Goal: Use online tool/utility: Utilize a website feature to perform a specific function

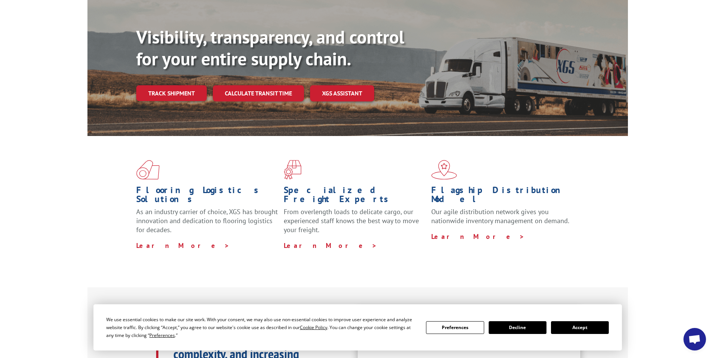
scroll to position [113, 0]
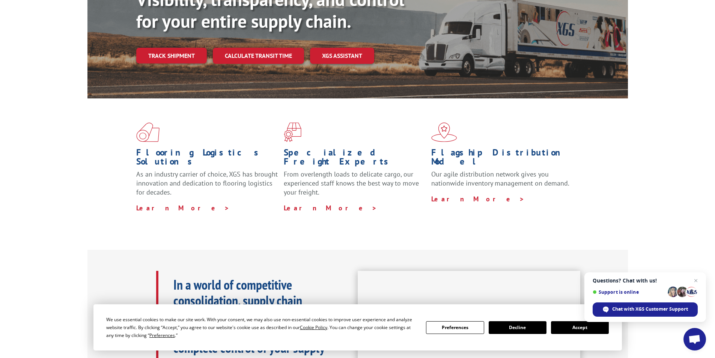
click at [586, 328] on button "Accept" at bounding box center [580, 327] width 58 height 13
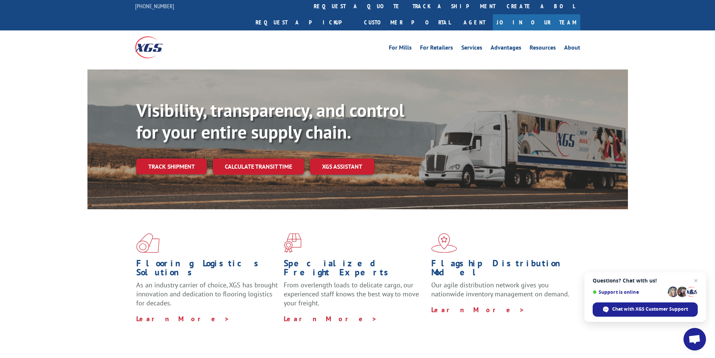
scroll to position [0, 0]
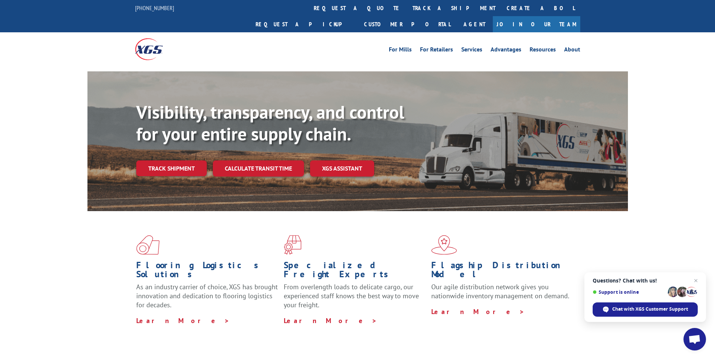
click at [157, 38] on img at bounding box center [149, 48] width 28 height 21
click at [260, 160] on link "Calculate transit time" at bounding box center [258, 168] width 91 height 16
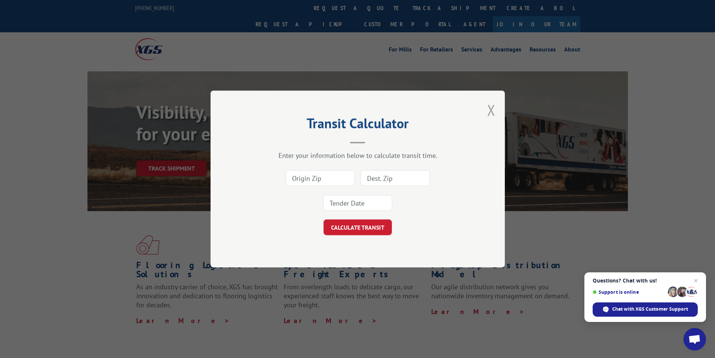
click at [491, 111] on button "Close modal" at bounding box center [491, 110] width 8 height 20
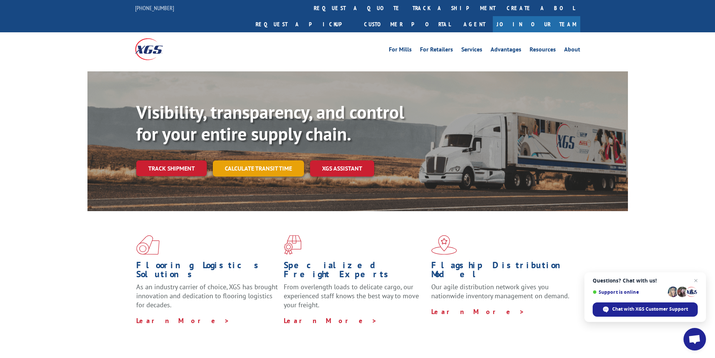
click at [265, 160] on link "Calculate transit time" at bounding box center [258, 168] width 91 height 16
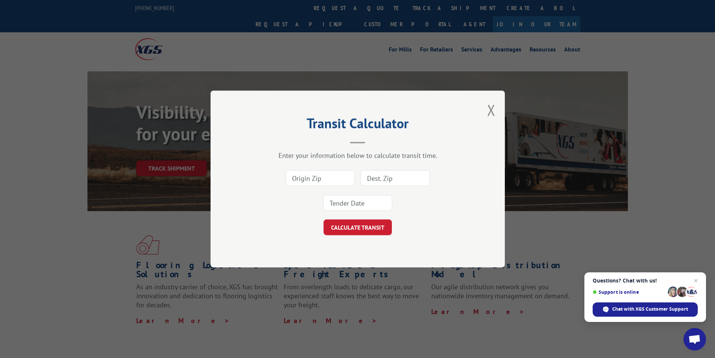
click at [342, 177] on input at bounding box center [320, 178] width 69 height 16
type input "92865"
click at [405, 178] on input at bounding box center [395, 178] width 69 height 16
type input "22042"
click at [368, 205] on input at bounding box center [357, 203] width 69 height 16
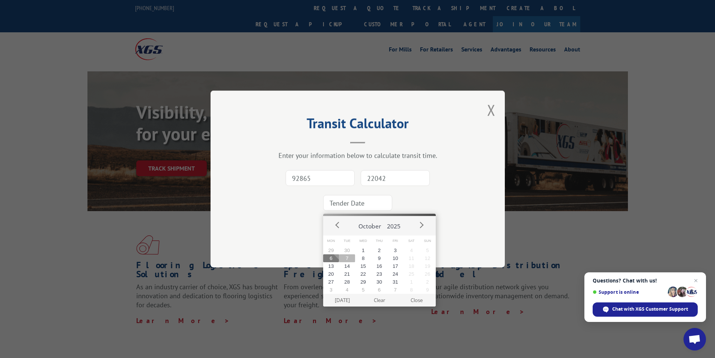
click at [346, 257] on button "7" at bounding box center [347, 258] width 16 height 8
type input "[DATE]"
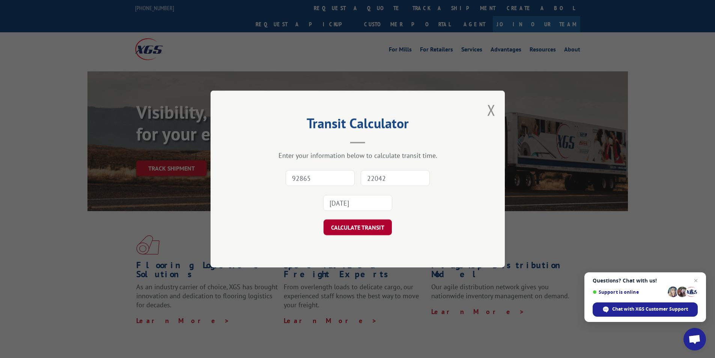
click at [362, 223] on button "CALCULATE TRANSIT" at bounding box center [358, 227] width 68 height 16
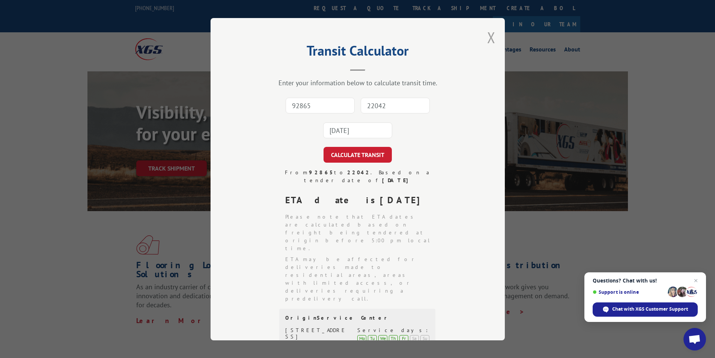
click at [487, 36] on button "Close modal" at bounding box center [491, 37] width 8 height 20
